Goal: Transaction & Acquisition: Purchase product/service

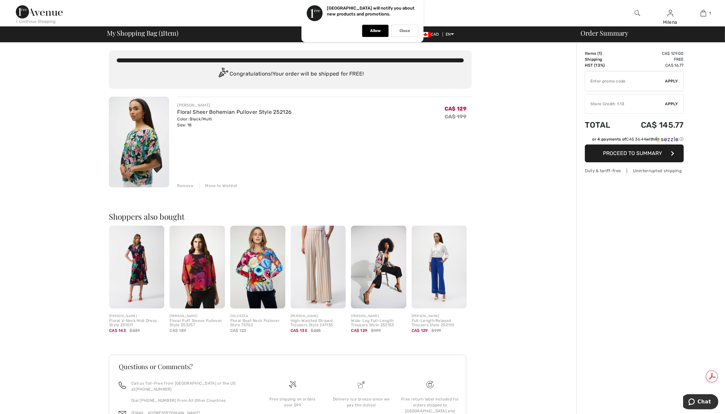
click at [638, 157] on button "Proceed to Summary" at bounding box center [634, 153] width 99 height 18
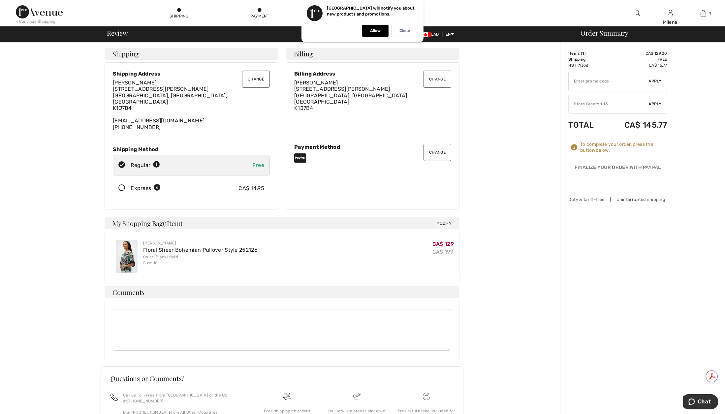
click at [257, 76] on button "Change" at bounding box center [256, 79] width 28 height 17
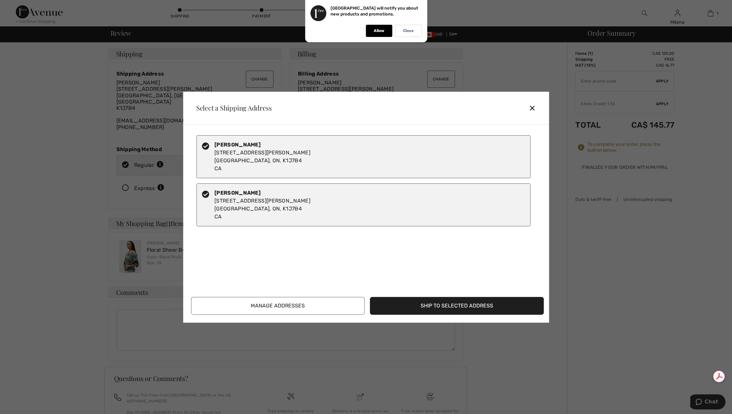
click at [276, 307] on button "Manage Addresses" at bounding box center [278, 306] width 174 height 18
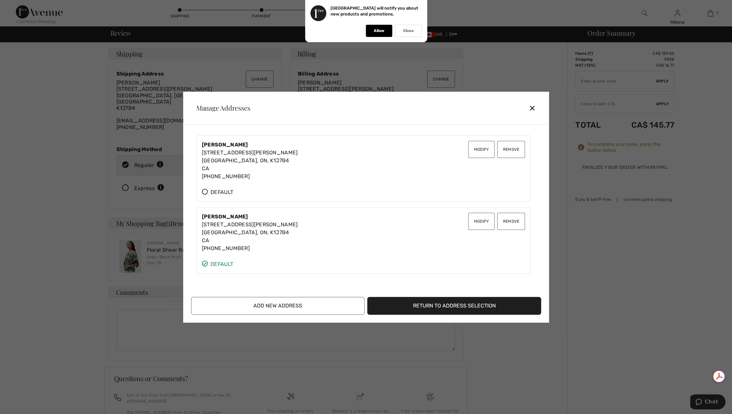
click at [507, 153] on button "Remove" at bounding box center [511, 149] width 28 height 17
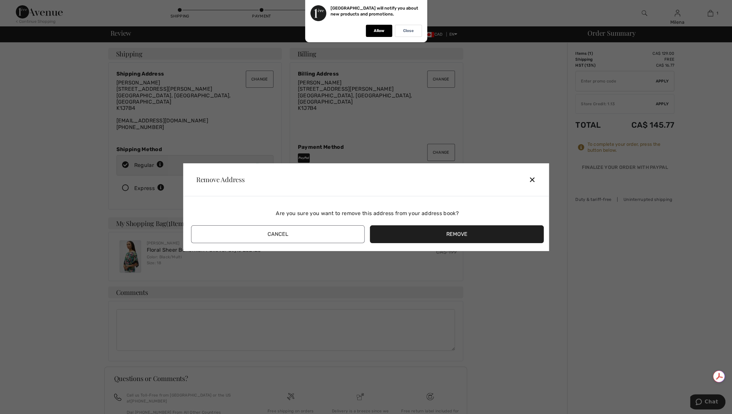
click at [407, 231] on button "Remove" at bounding box center [457, 234] width 174 height 18
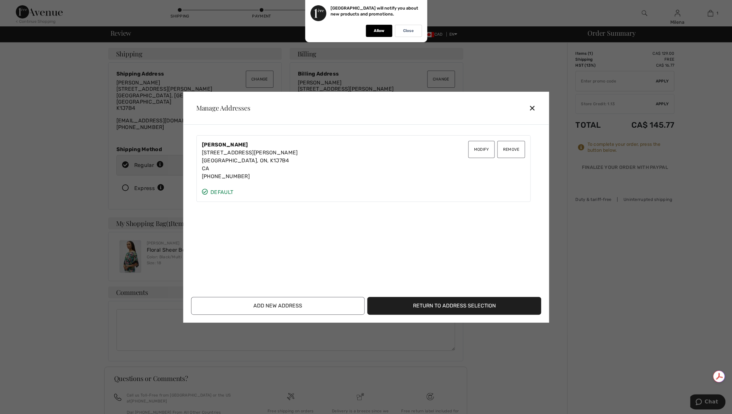
click at [510, 151] on button "Remove" at bounding box center [511, 149] width 28 height 17
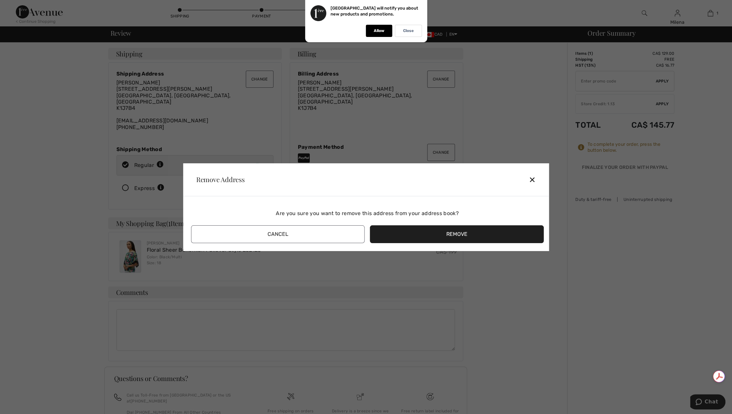
click at [438, 232] on button "Remove" at bounding box center [457, 234] width 174 height 18
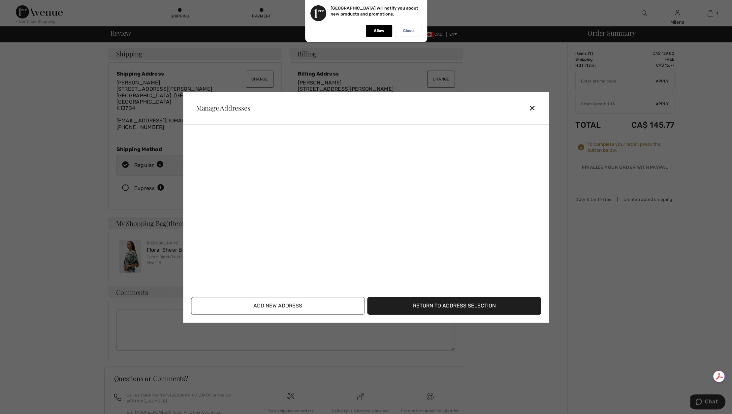
click at [279, 308] on button "Add New Address" at bounding box center [278, 306] width 174 height 18
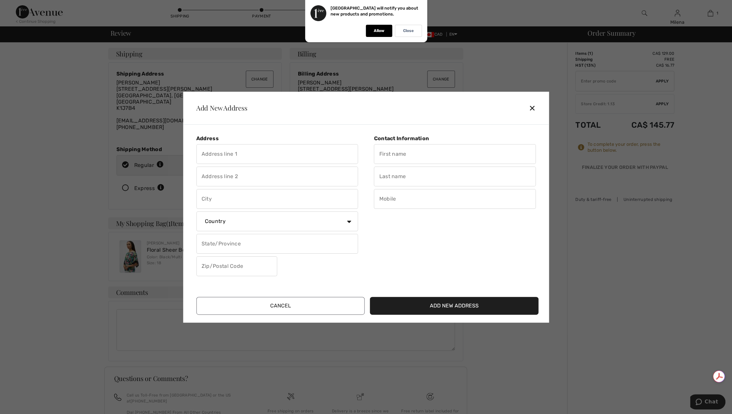
click at [288, 155] on input "text" at bounding box center [277, 154] width 162 height 20
type input "[STREET_ADDRESS]"
type input "[GEOGRAPHIC_DATA]"
select select "CA"
select select "ON"
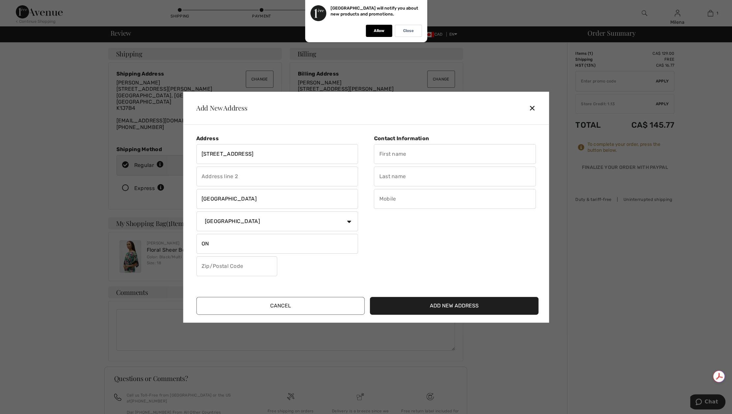
type input "M6N 3E1"
type input "Milena"
type input "[PERSON_NAME]"
type input "M6N3E1"
click at [399, 197] on input "text" at bounding box center [455, 199] width 162 height 20
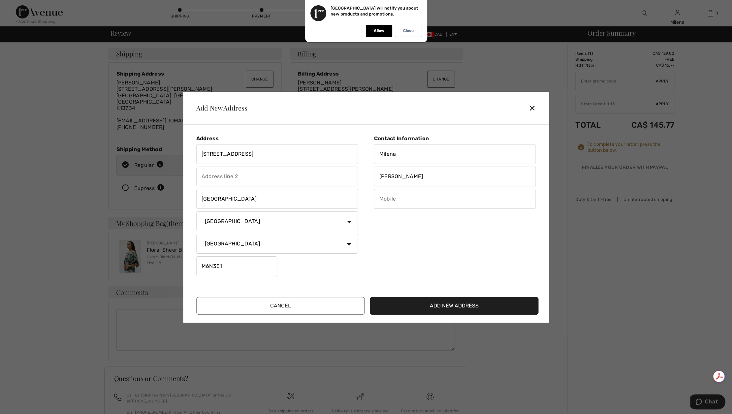
type input "4374739454"
click at [448, 306] on button "Add New Address" at bounding box center [454, 306] width 169 height 18
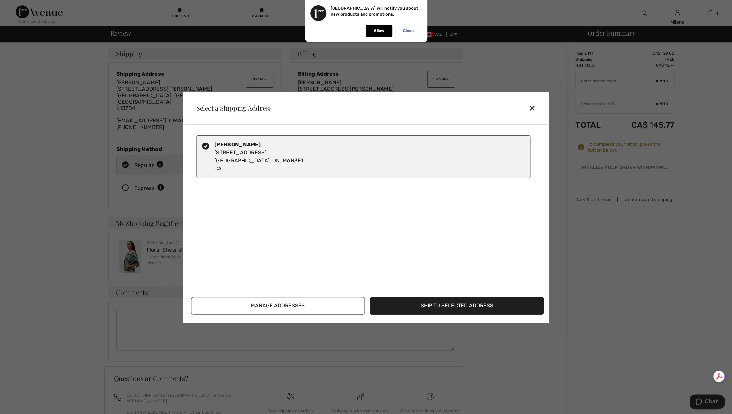
click at [448, 306] on button "Ship to Selected Address" at bounding box center [457, 306] width 174 height 18
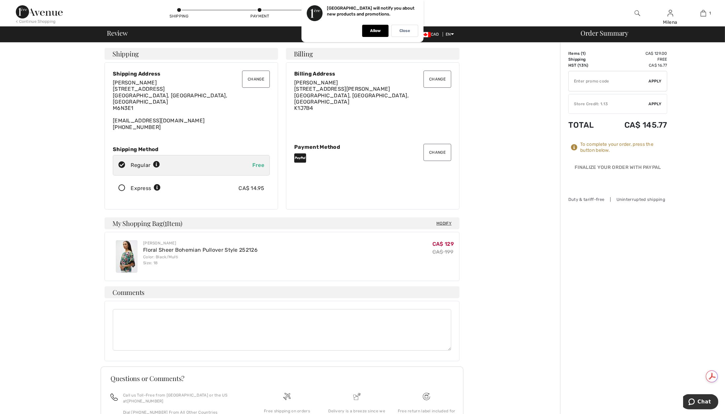
click at [436, 78] on button "Change" at bounding box center [437, 79] width 28 height 17
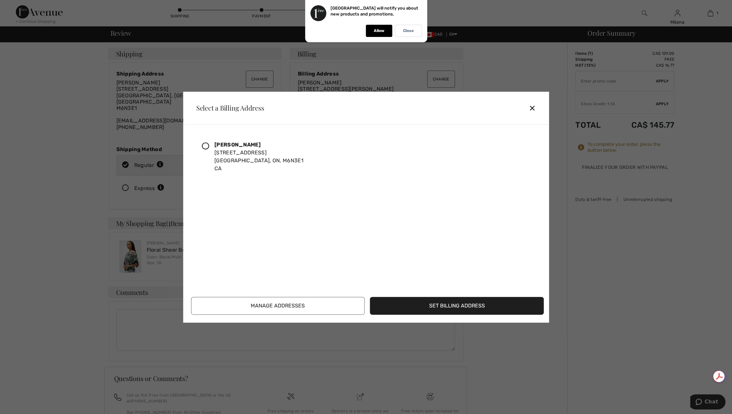
click at [206, 139] on div "[PERSON_NAME] [STREET_ADDRESS][PERSON_NAME]" at bounding box center [363, 156] width 334 height 43
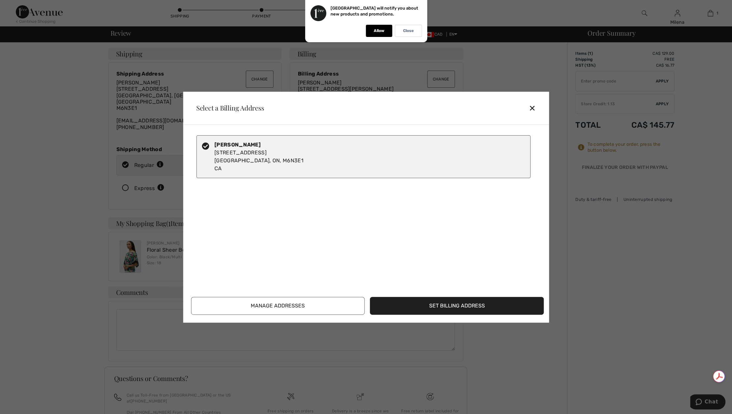
click at [428, 308] on button "Set Billing Address" at bounding box center [457, 306] width 174 height 18
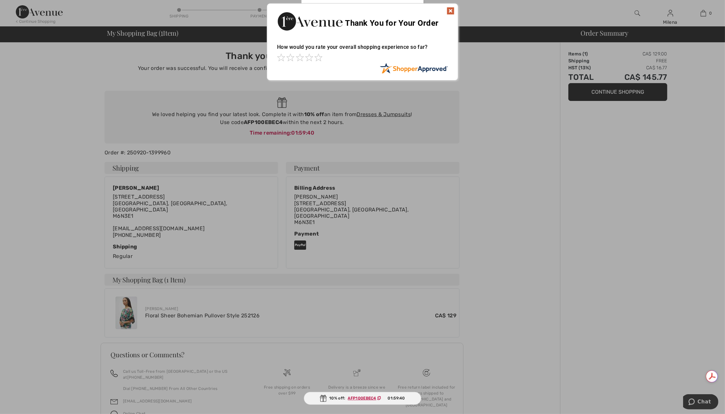
click at [448, 11] on img at bounding box center [450, 11] width 8 height 8
